Goal: Find specific page/section: Find specific page/section

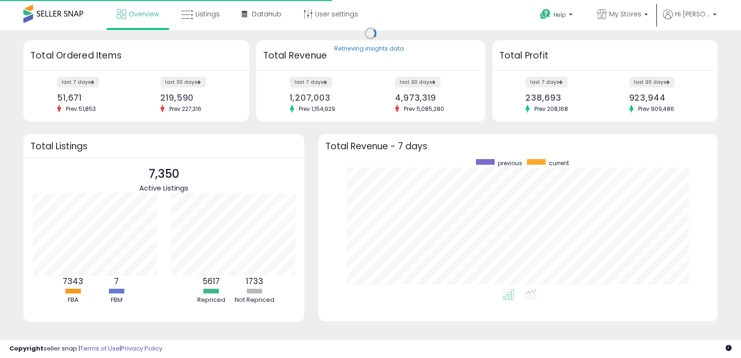
scroll to position [130, 381]
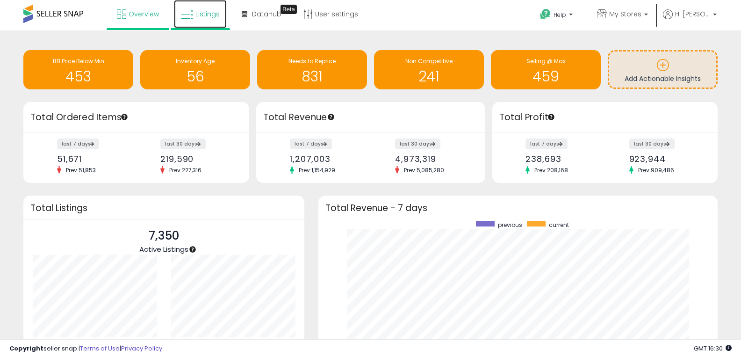
click at [202, 17] on span "Listings" at bounding box center [207, 13] width 24 height 9
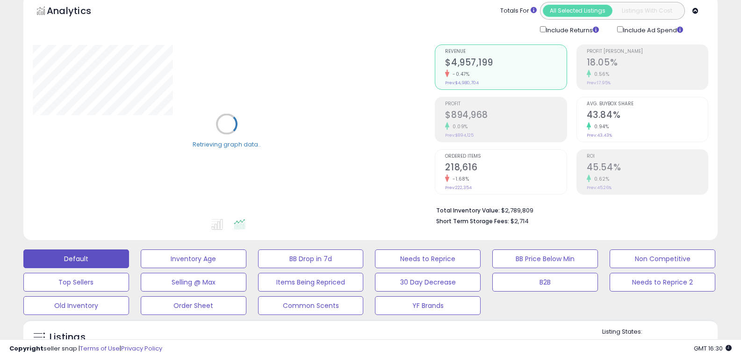
scroll to position [140, 0]
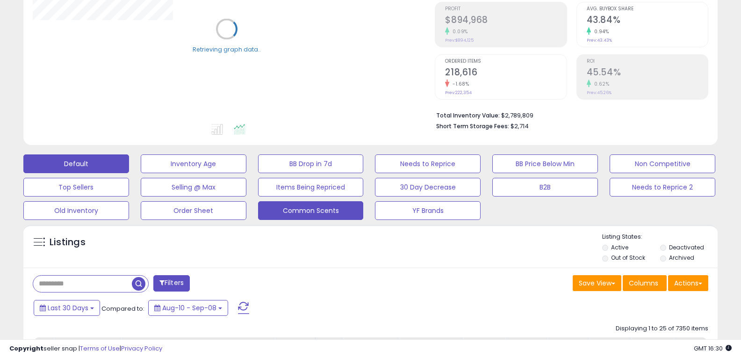
click at [328, 212] on button "Common Scents" at bounding box center [311, 210] width 106 height 19
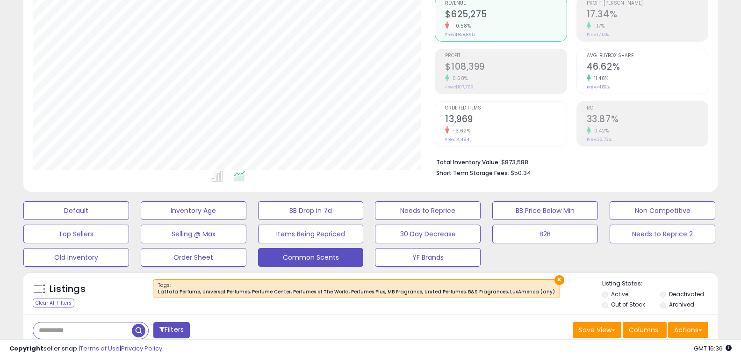
scroll to position [0, 0]
